Goal: Obtain resource: Download file/media

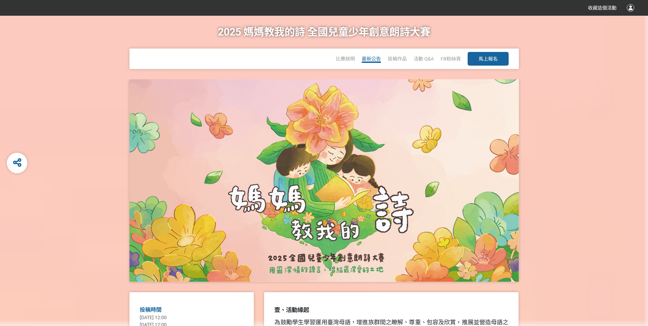
click at [375, 61] on span "最新公告" at bounding box center [371, 58] width 19 height 5
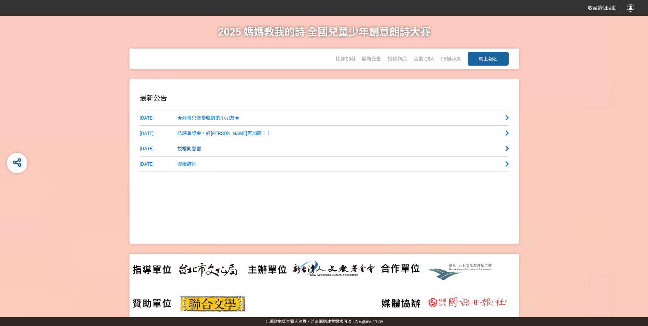
click at [193, 149] on span "授權同意書" at bounding box center [189, 148] width 24 height 5
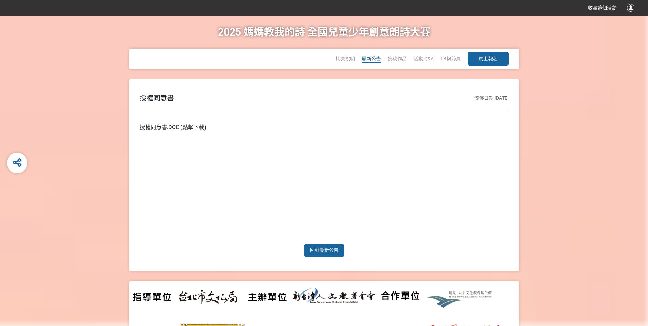
click at [371, 58] on span "最新公告" at bounding box center [371, 58] width 19 height 5
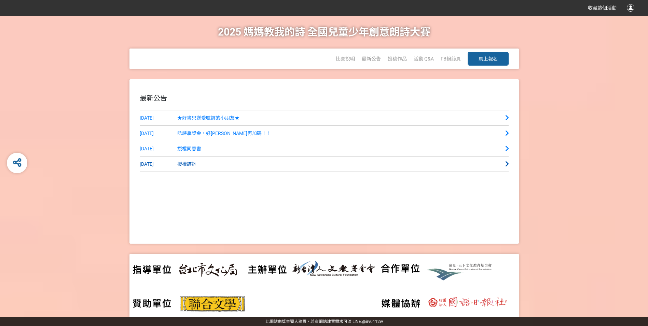
click at [188, 162] on span "授權詩詞" at bounding box center [186, 163] width 19 height 5
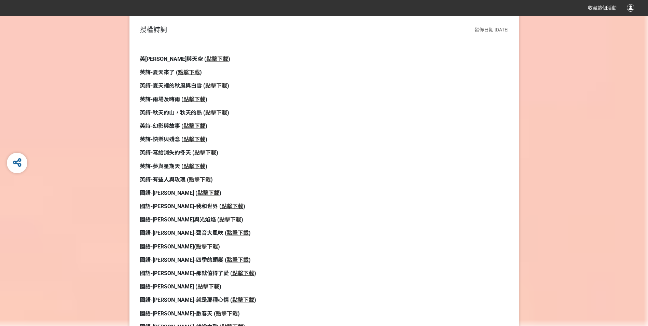
scroll to position [34, 0]
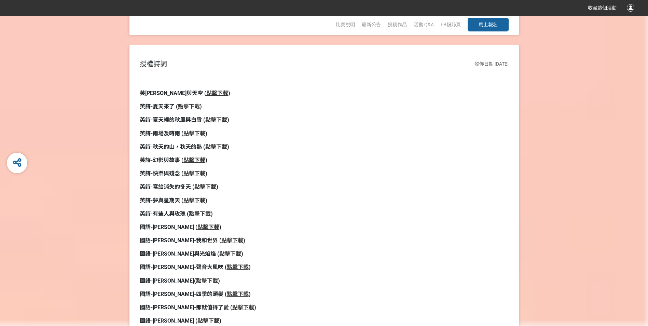
click at [206, 213] on strong "點擊下載" at bounding box center [200, 213] width 22 height 6
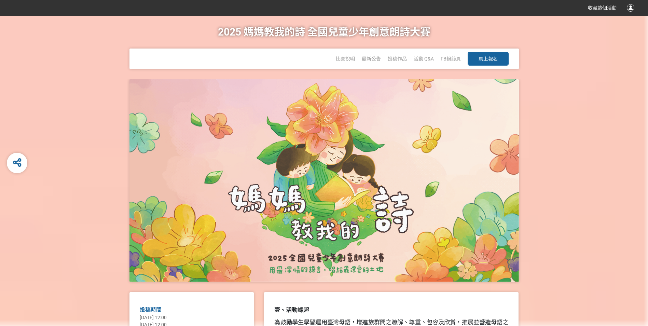
click at [372, 55] on div "最新公告" at bounding box center [371, 58] width 19 height 20
click at [372, 57] on span "最新公告" at bounding box center [371, 58] width 19 height 5
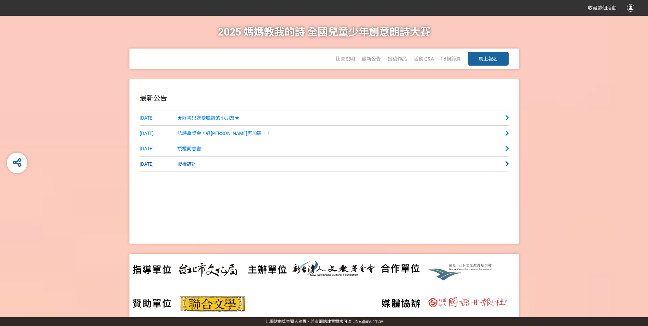
click at [186, 164] on span "授權詩詞" at bounding box center [186, 163] width 19 height 5
